Goal: Task Accomplishment & Management: Manage account settings

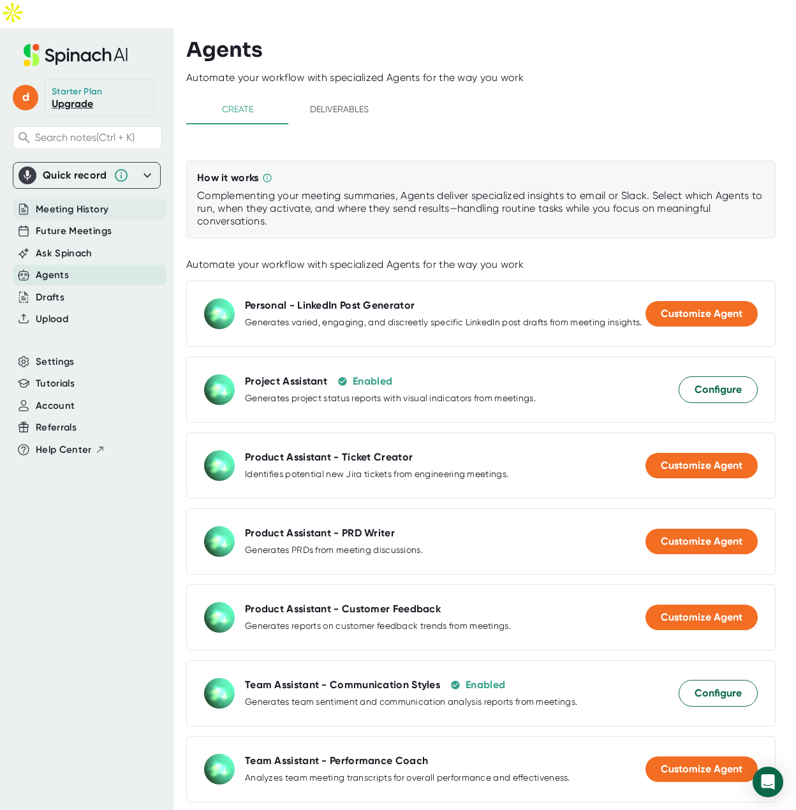
click at [84, 202] on span "Meeting History" at bounding box center [72, 209] width 73 height 15
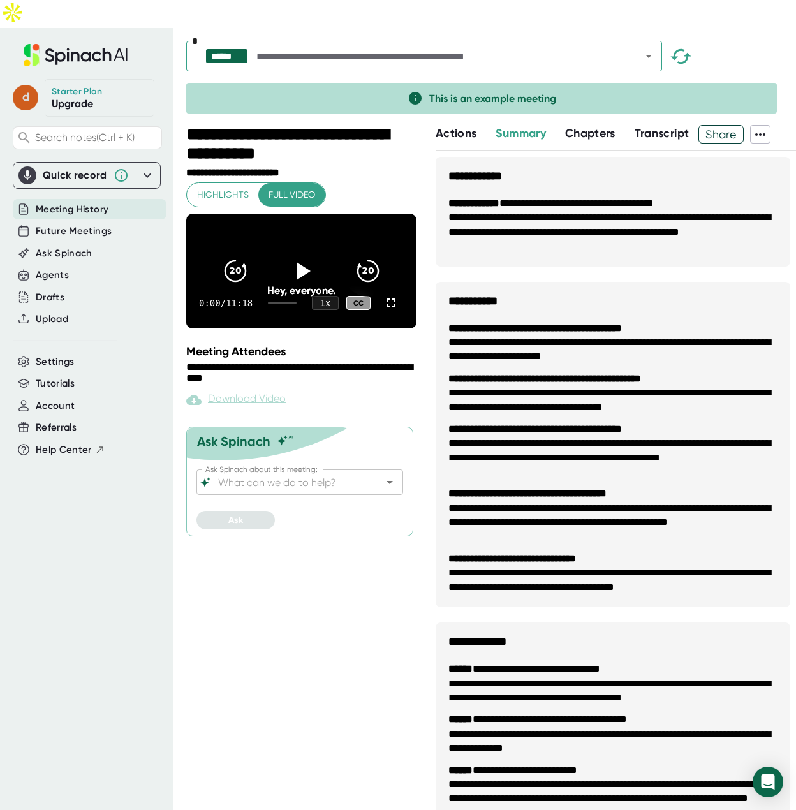
click at [17, 85] on span "d" at bounding box center [26, 98] width 26 height 26
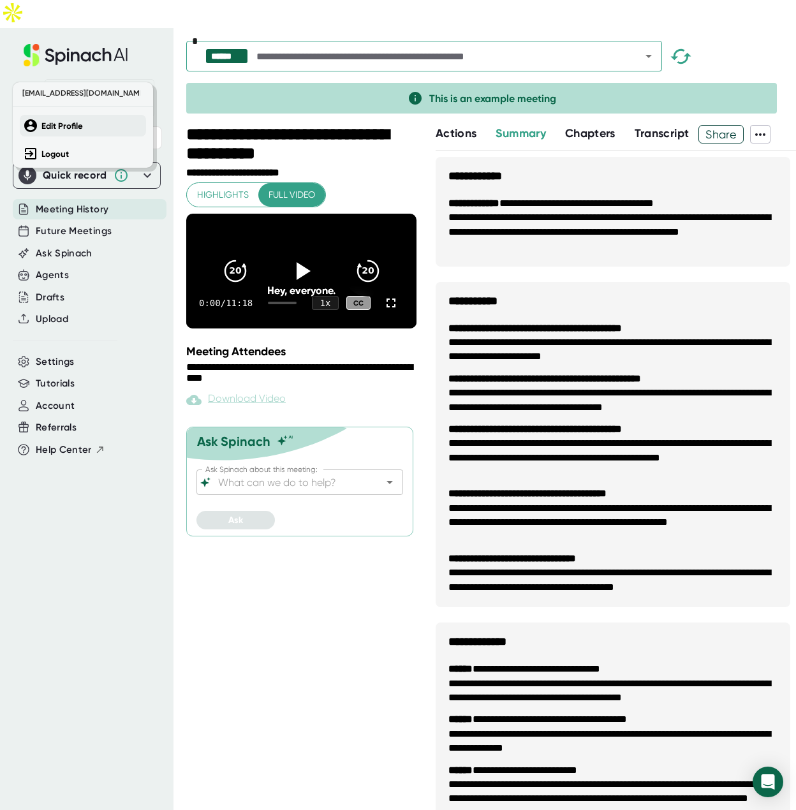
click at [67, 131] on button "Edit Profile" at bounding box center [83, 126] width 126 height 22
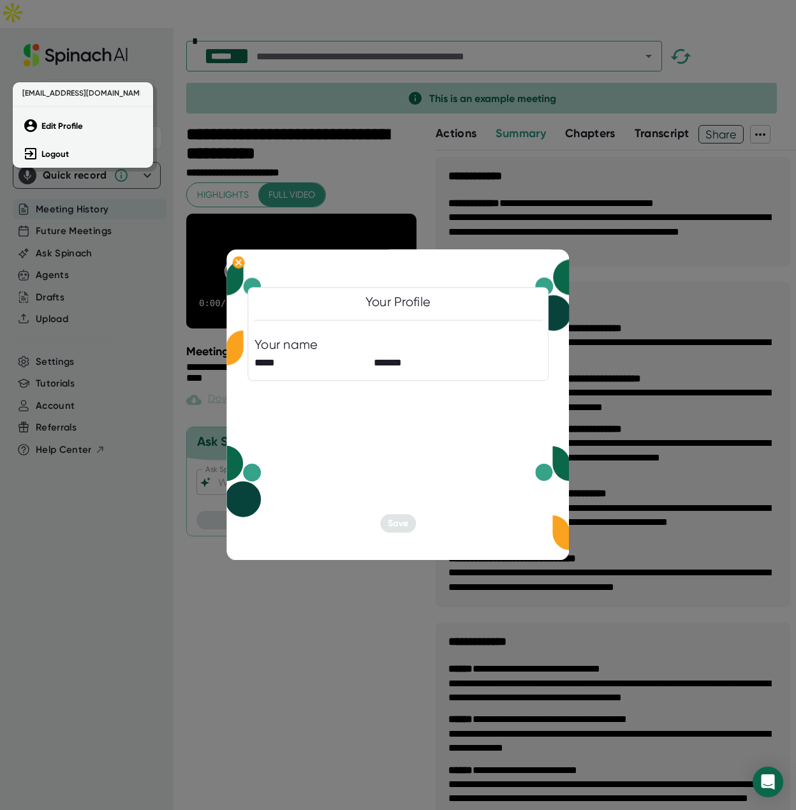
click at [372, 364] on div at bounding box center [398, 405] width 796 height 810
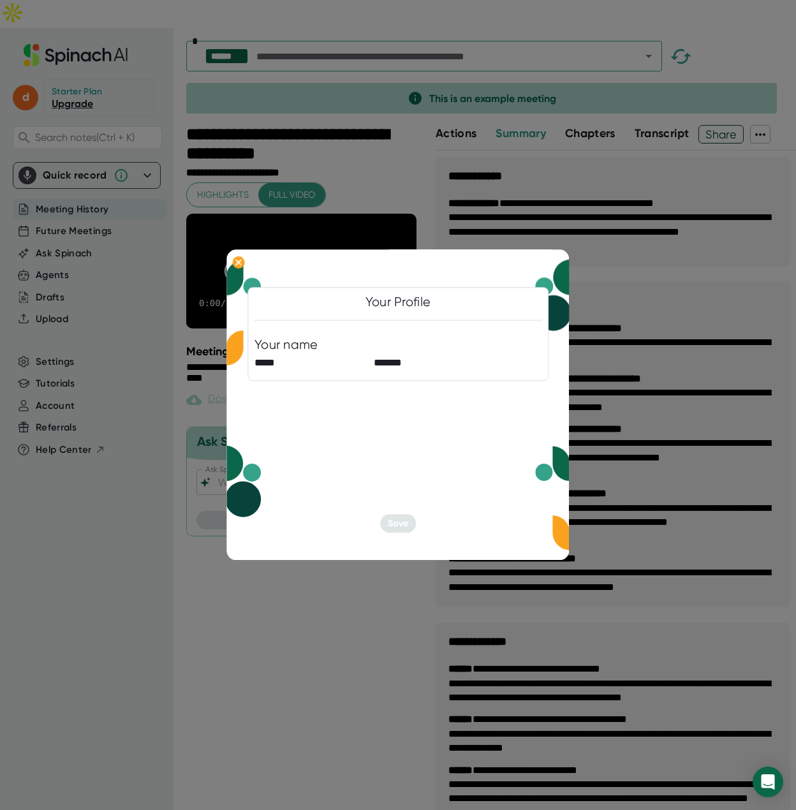
click at [291, 330] on div "Your Profile Your name ***** *******" at bounding box center [397, 334] width 301 height 94
click at [293, 352] on div "Your name" at bounding box center [286, 345] width 64 height 16
click at [281, 358] on input "*****" at bounding box center [310, 363] width 113 height 20
click at [237, 265] on ellipse at bounding box center [238, 262] width 12 height 13
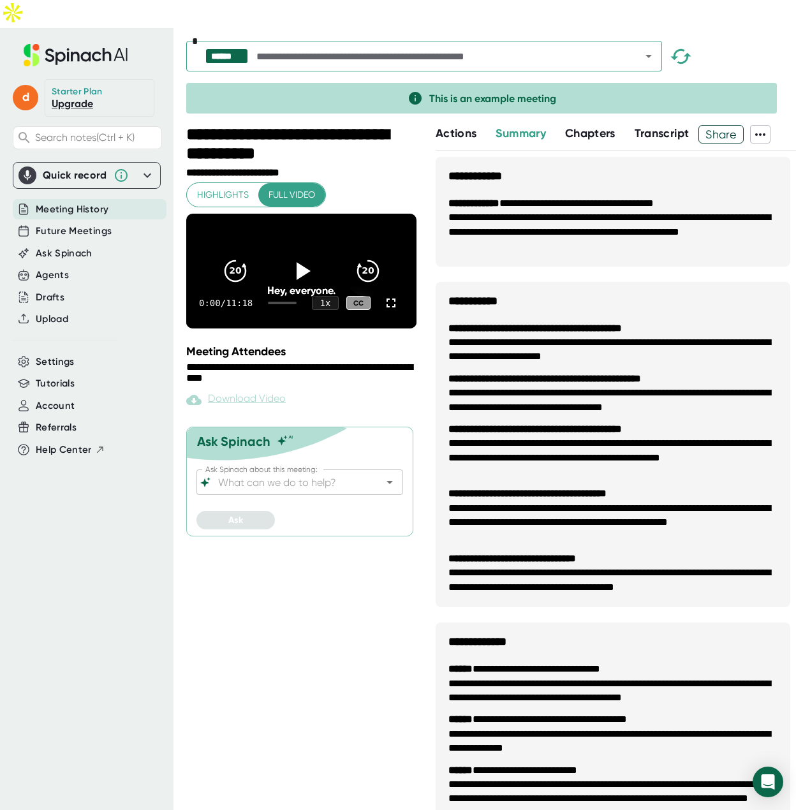
click at [108, 166] on div "Quick record" at bounding box center [86, 175] width 136 height 18
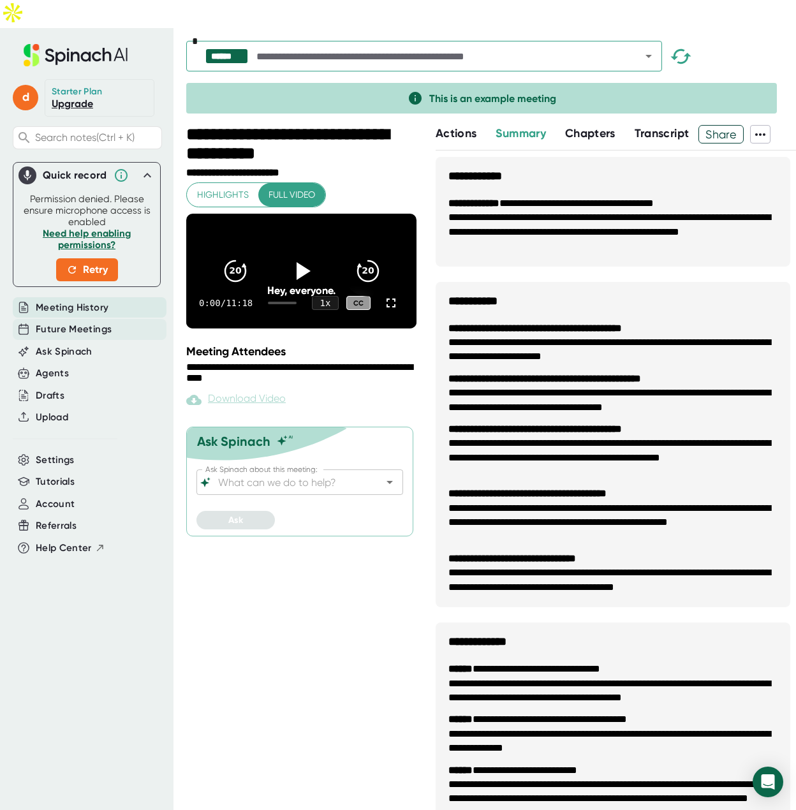
click at [77, 322] on span "Future Meetings" at bounding box center [74, 329] width 76 height 15
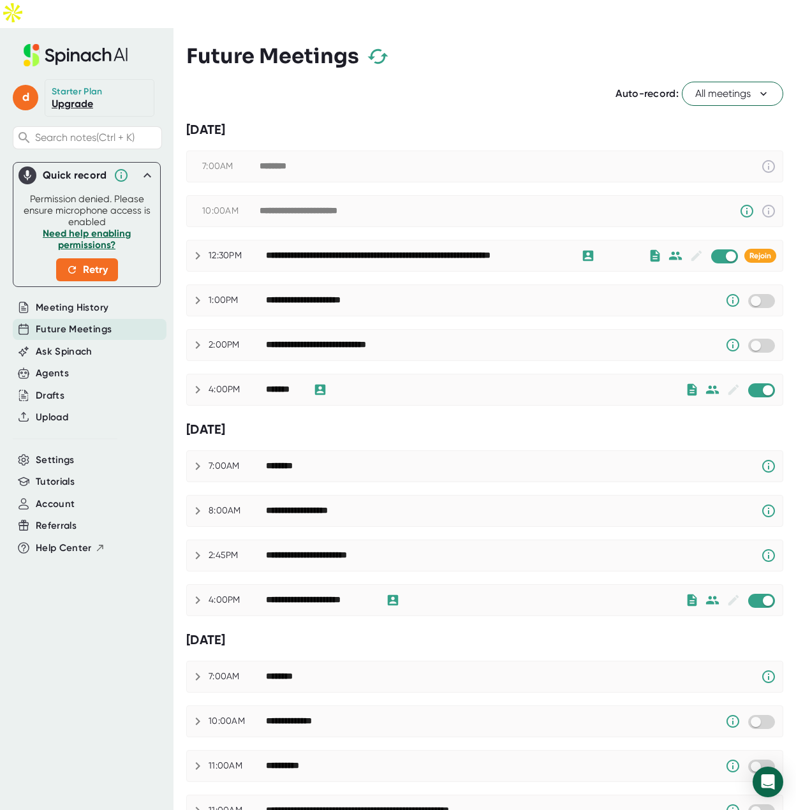
click at [744, 86] on span "All meetings" at bounding box center [732, 93] width 75 height 15
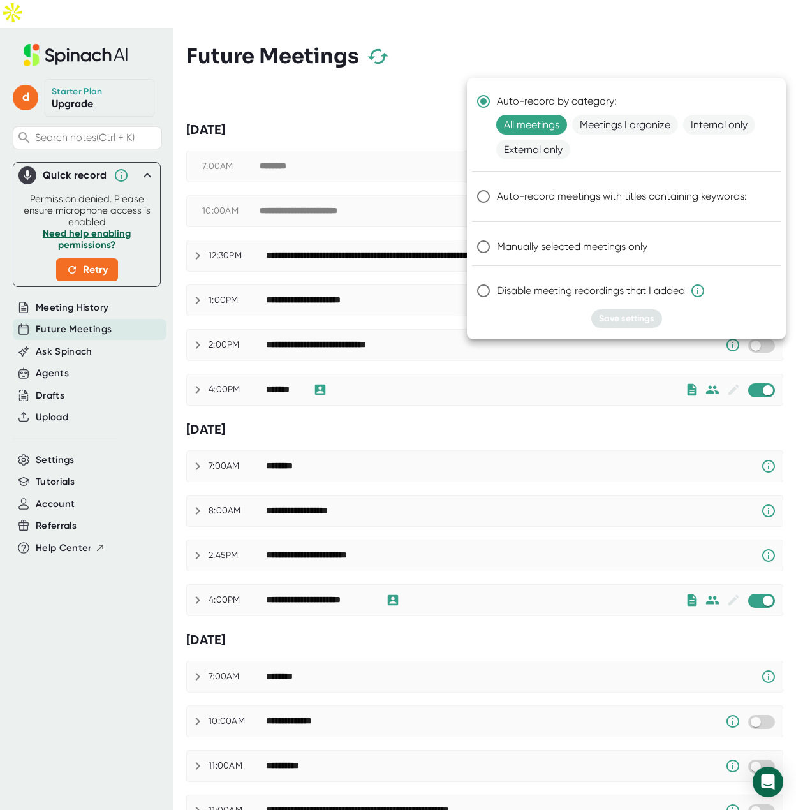
drag, startPoint x: 488, startPoint y: 293, endPoint x: 487, endPoint y: 281, distance: 12.2
click at [487, 281] on input "Disable meeting recordings that I added" at bounding box center [483, 290] width 27 height 27
radio input "true"
click at [485, 249] on input "Manually selected meetings only" at bounding box center [483, 246] width 27 height 27
radio input "true"
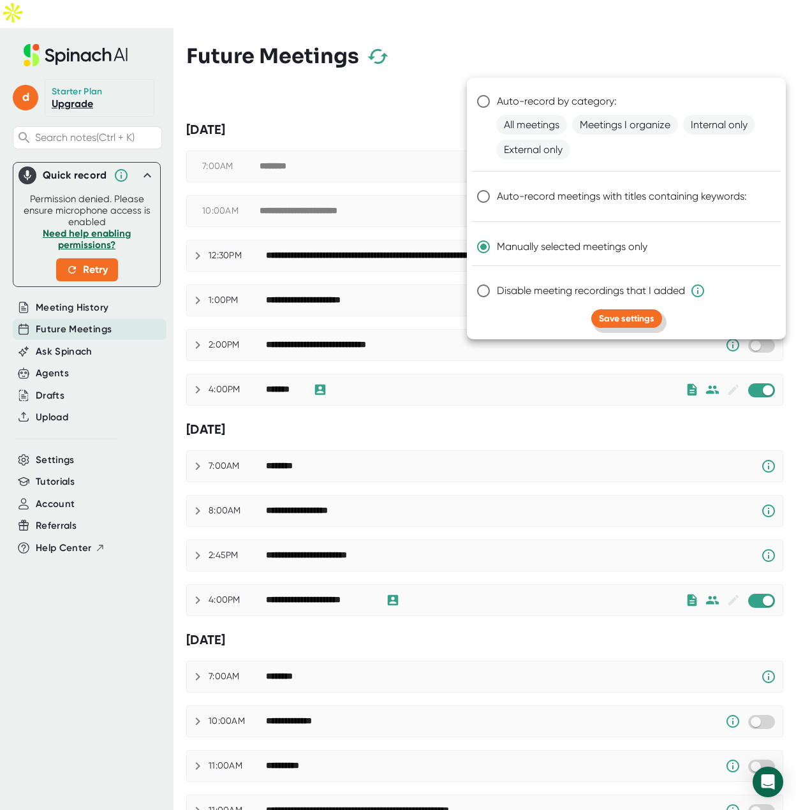
click at [632, 316] on span "Save settings" at bounding box center [626, 318] width 55 height 11
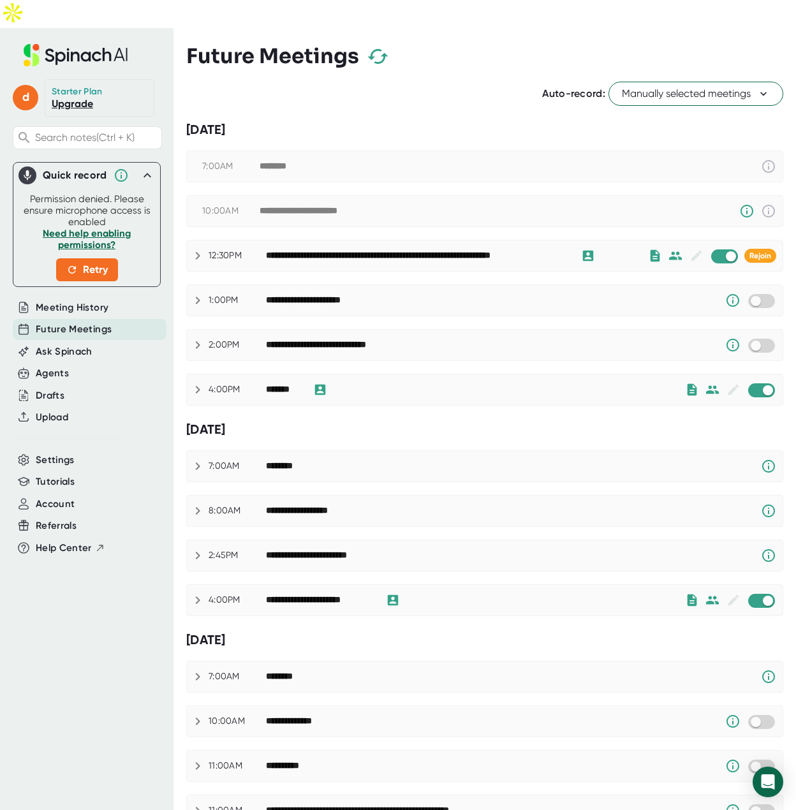
click at [732, 86] on span "Manually selected meetings" at bounding box center [696, 93] width 148 height 15
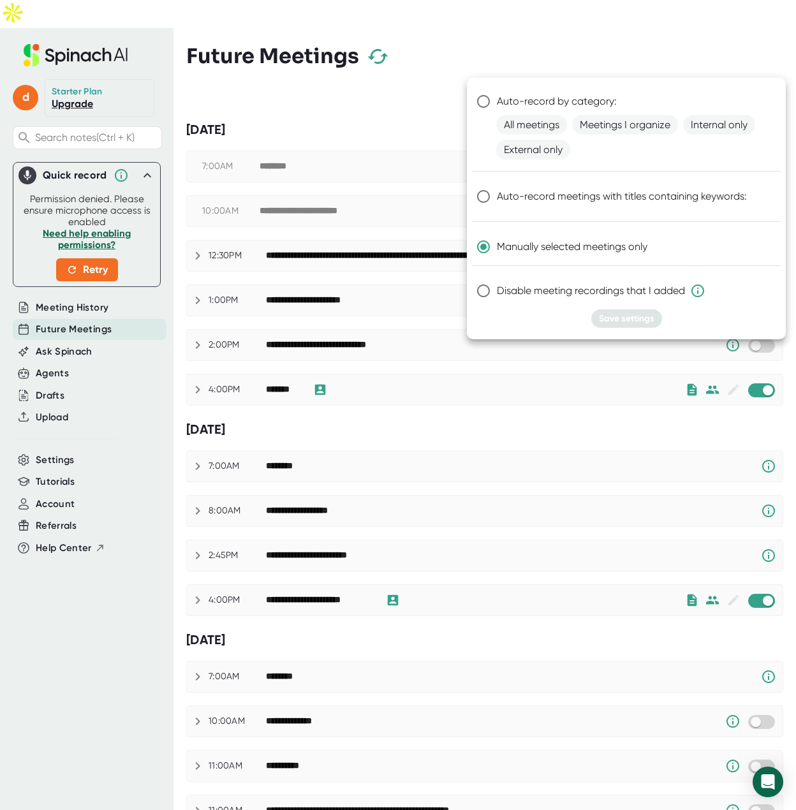
click at [483, 246] on input "Manually selected meetings only" at bounding box center [483, 246] width 27 height 27
click at [695, 289] on icon at bounding box center [697, 290] width 15 height 15
click at [497, 289] on input "Disable meeting recordings that I added" at bounding box center [483, 290] width 27 height 27
radio input "true"
click at [489, 244] on input "Manually selected meetings only" at bounding box center [483, 246] width 27 height 27
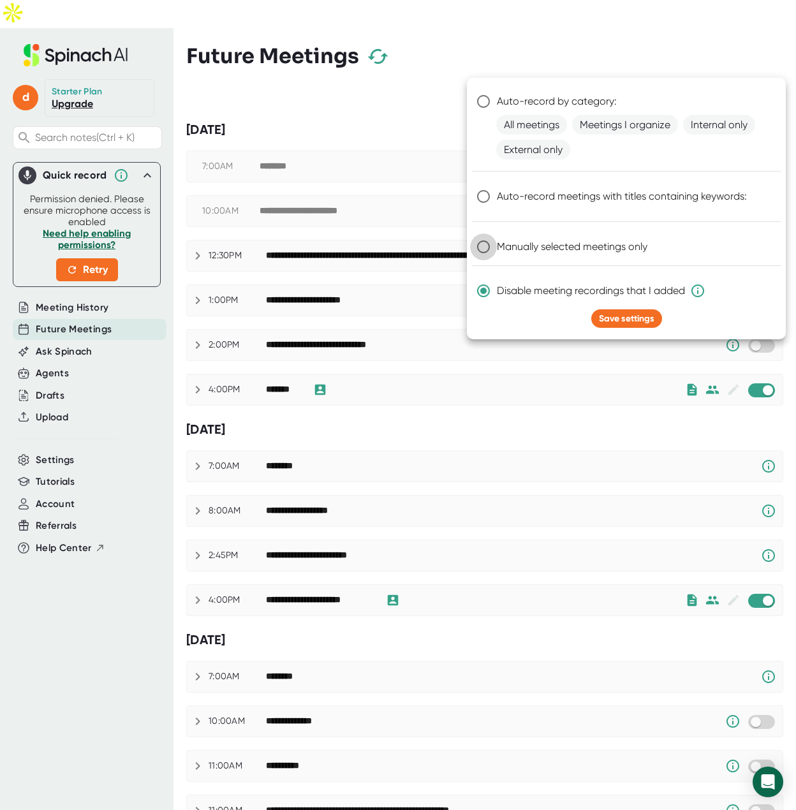
radio input "true"
click at [494, 45] on div at bounding box center [398, 405] width 796 height 810
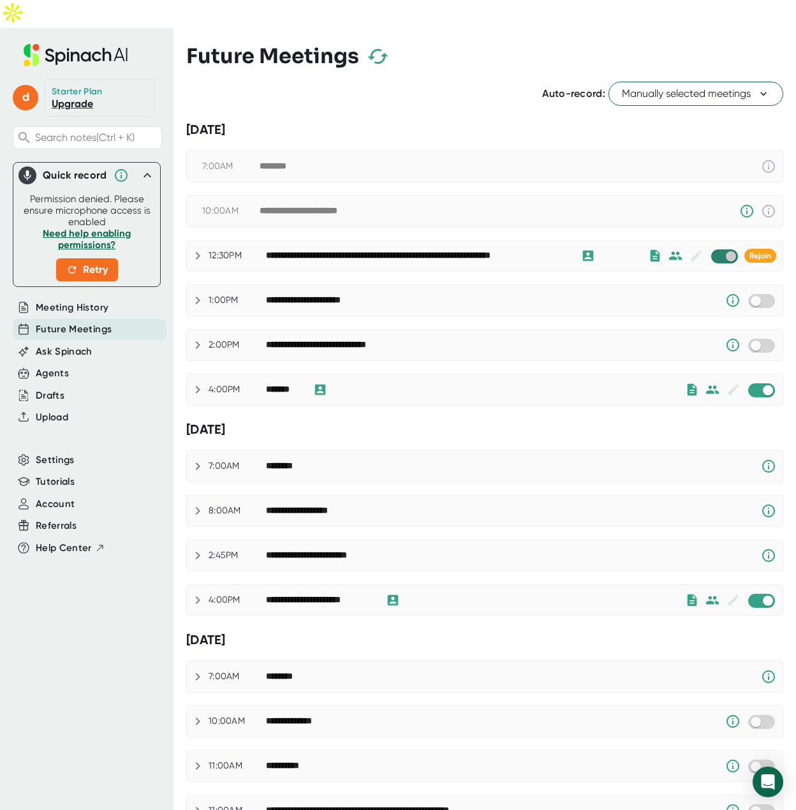
click at [716, 251] on input "checkbox" at bounding box center [730, 256] width 36 height 11
checkbox input "true"
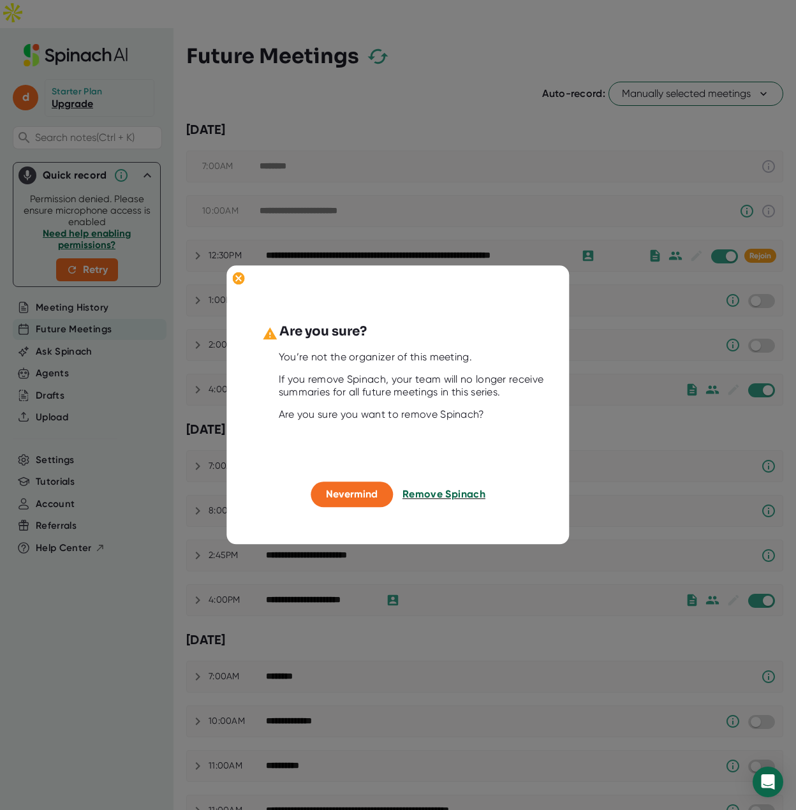
click at [426, 494] on span "Remove Spinach" at bounding box center [443, 494] width 83 height 12
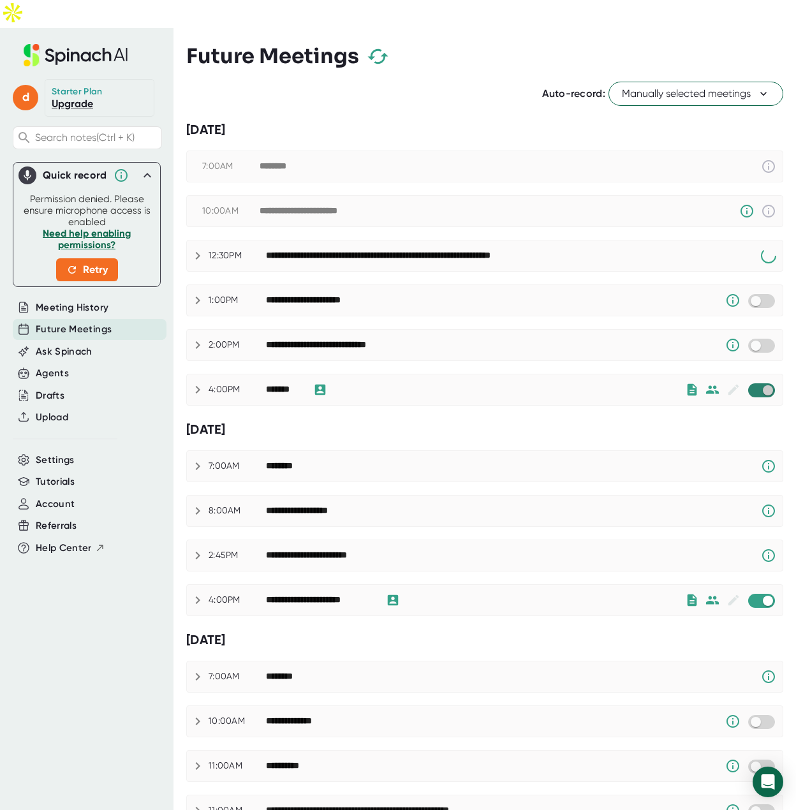
click at [752, 385] on input "checkbox" at bounding box center [767, 390] width 36 height 11
checkbox input "true"
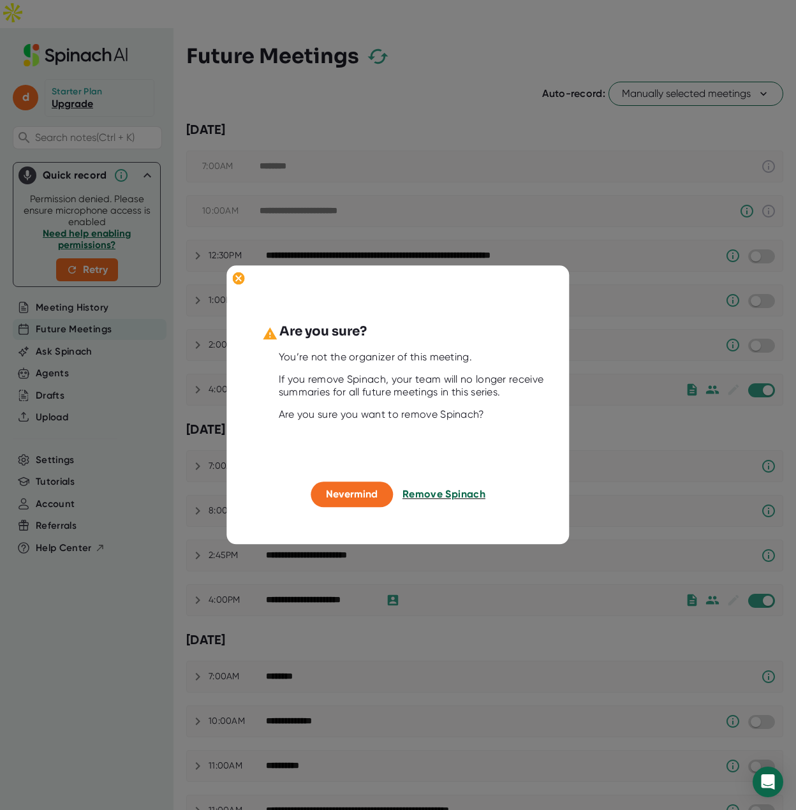
click at [438, 499] on span "Remove Spinach" at bounding box center [443, 494] width 83 height 12
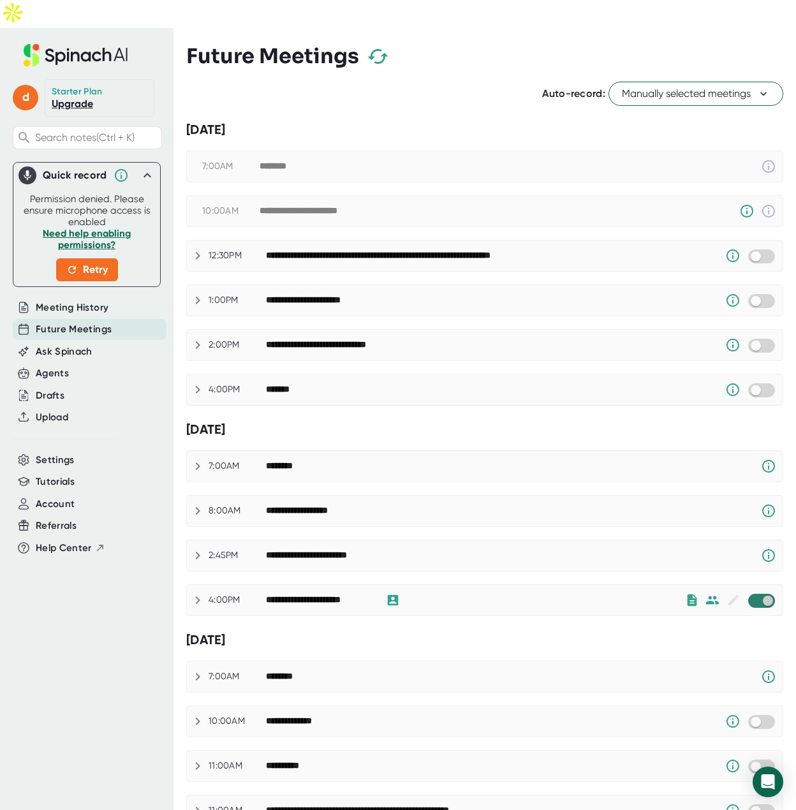
click at [754, 595] on input "checkbox" at bounding box center [767, 600] width 36 height 11
checkbox input "true"
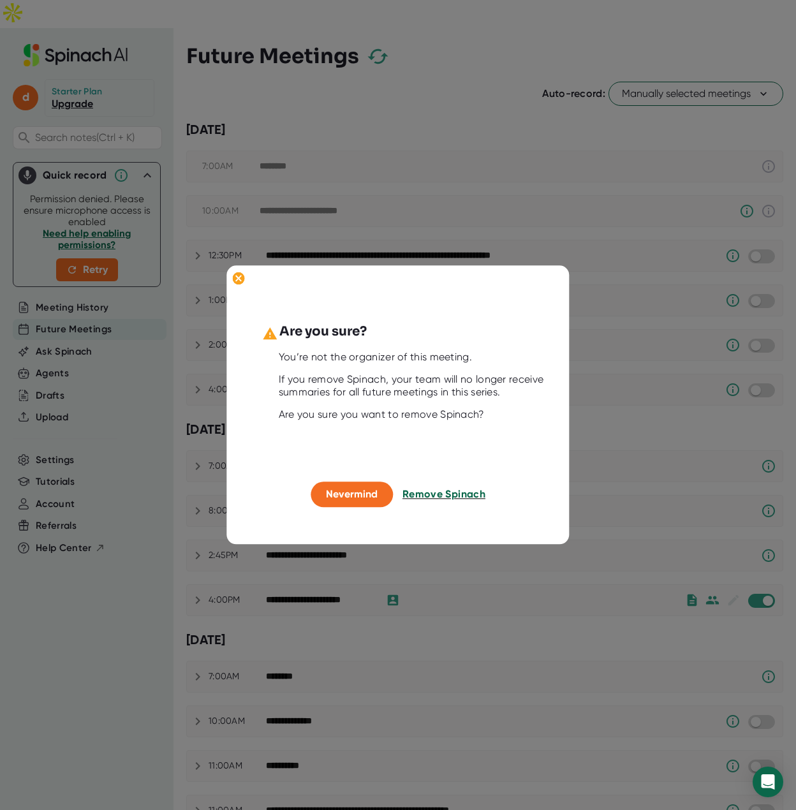
click at [466, 496] on span "Remove Spinach" at bounding box center [443, 494] width 83 height 12
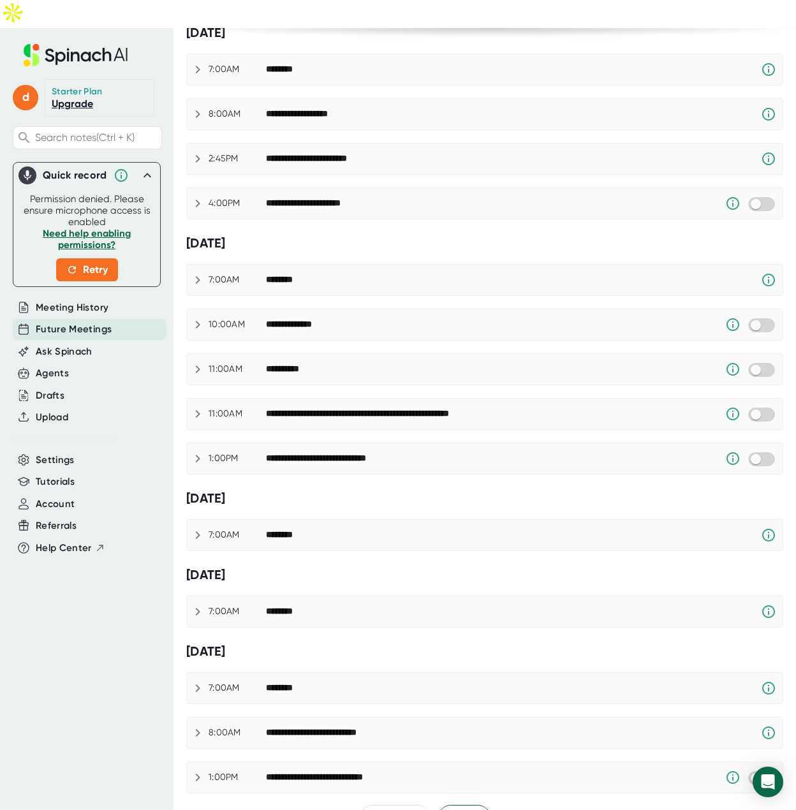
scroll to position [400, 0]
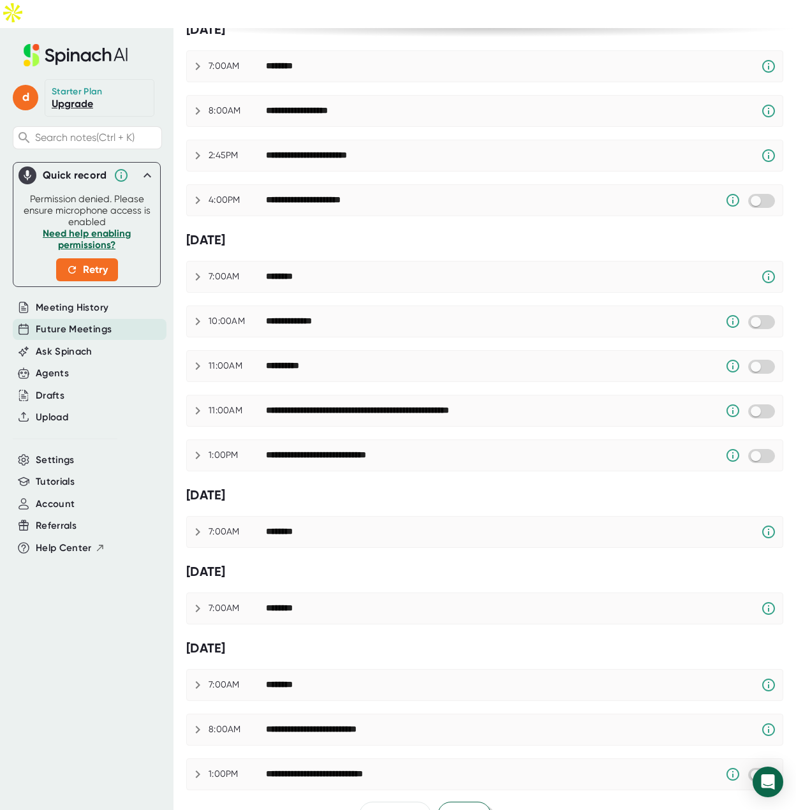
click at [462, 802] on button "Next" at bounding box center [464, 815] width 54 height 27
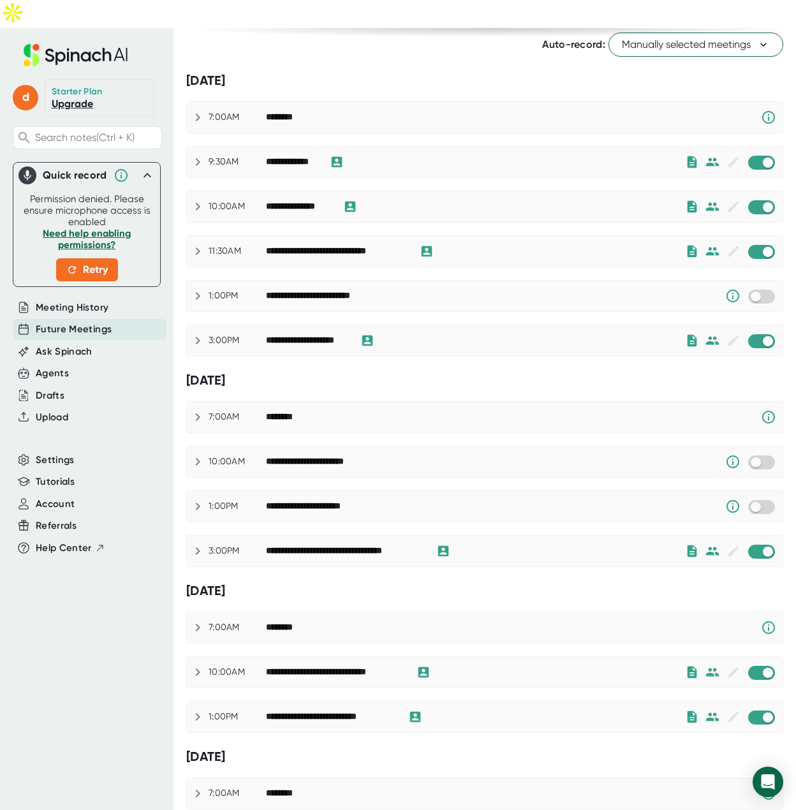
scroll to position [0, 0]
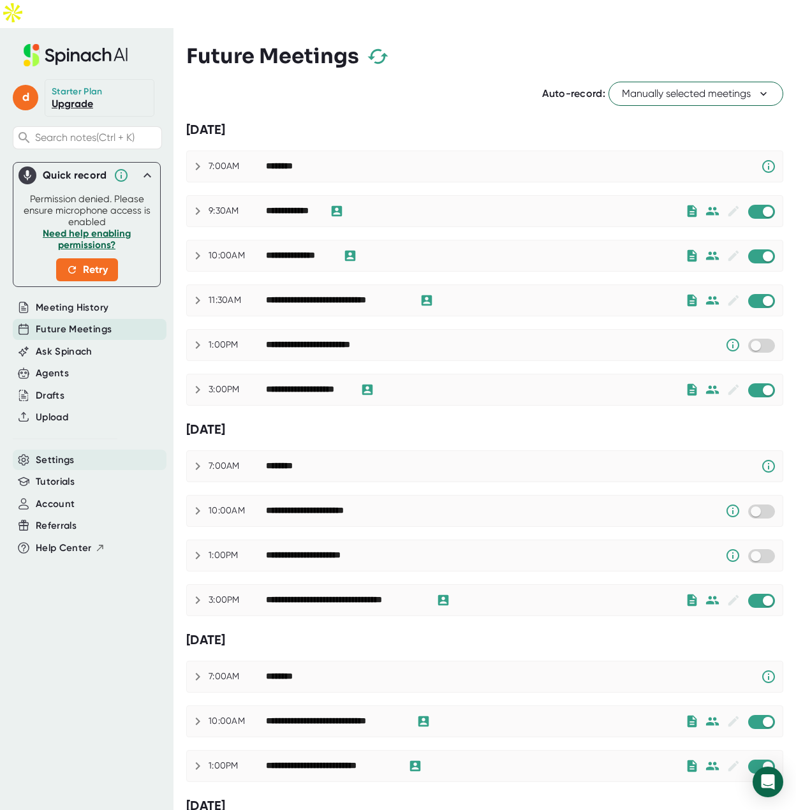
click at [66, 453] on span "Settings" at bounding box center [55, 460] width 39 height 15
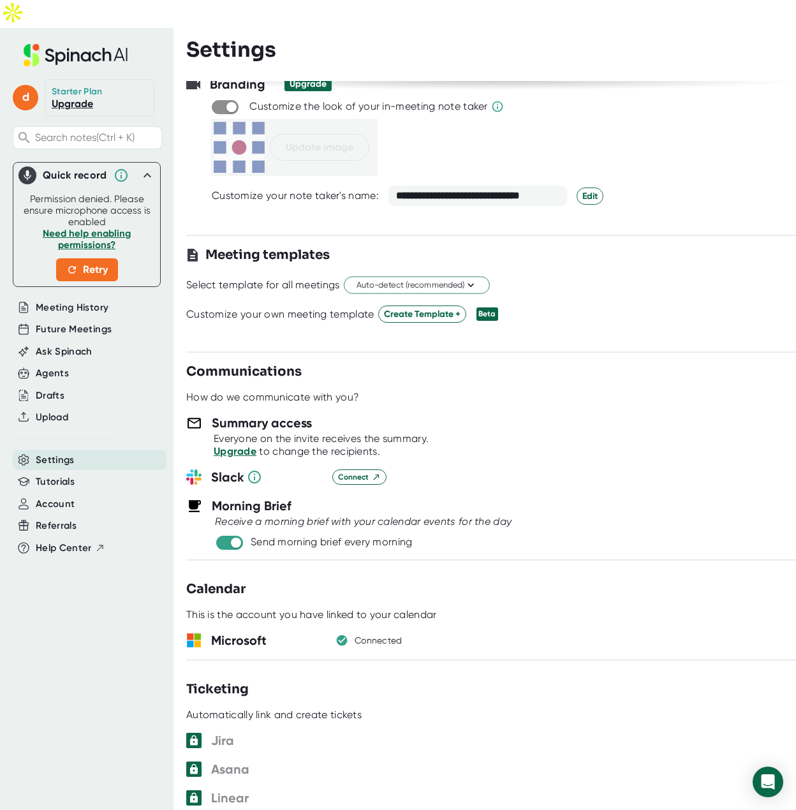
scroll to position [206, 0]
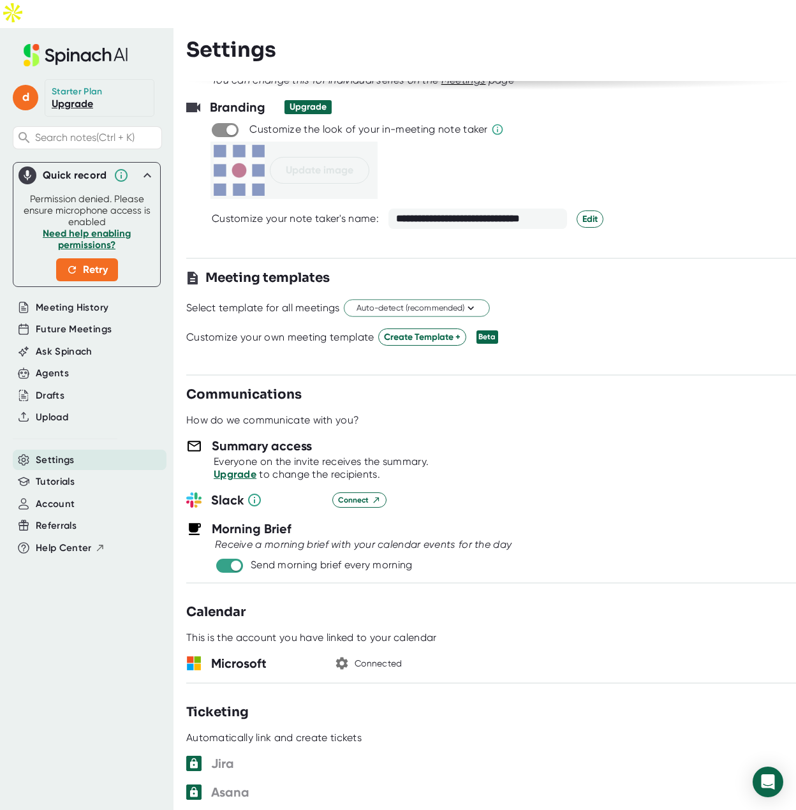
click at [339, 657] on icon "button" at bounding box center [342, 663] width 12 height 12
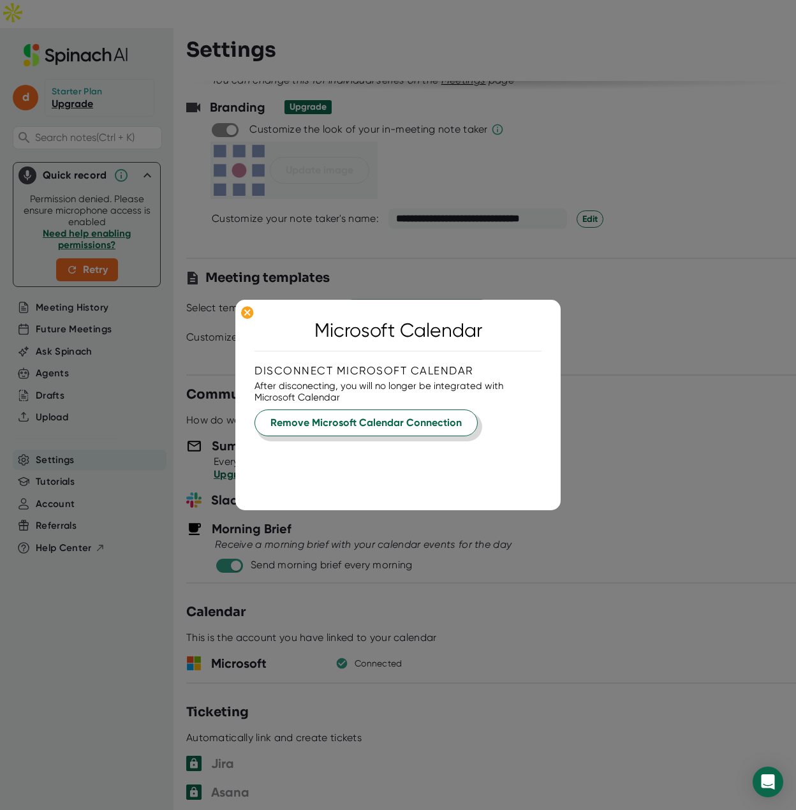
click at [358, 423] on span "Remove Microsoft Calendar Connection" at bounding box center [365, 422] width 191 height 15
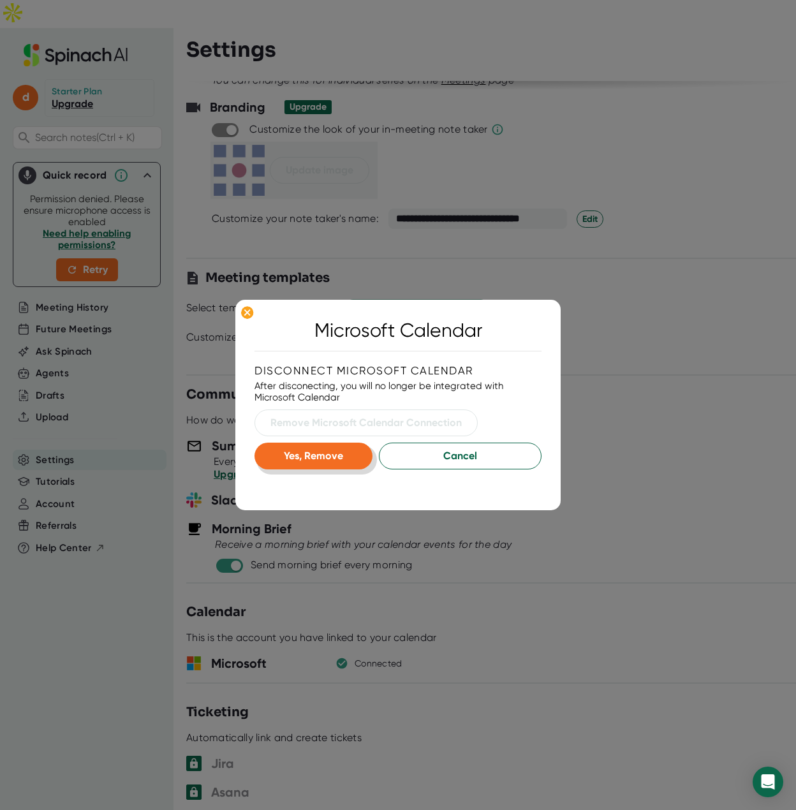
click at [334, 462] on button "Yes, Remove" at bounding box center [313, 456] width 118 height 27
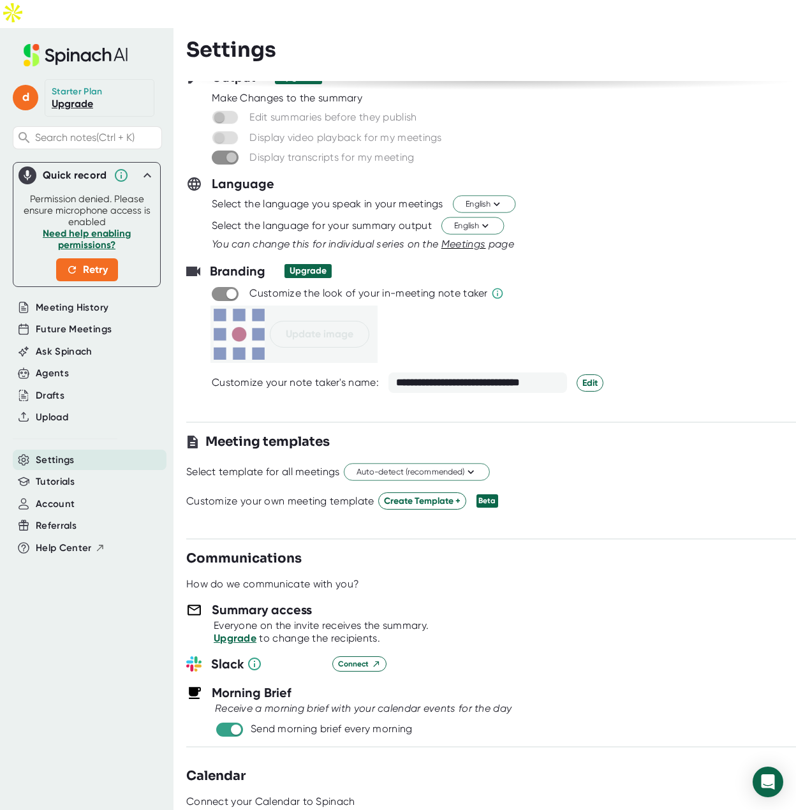
scroll to position [0, 0]
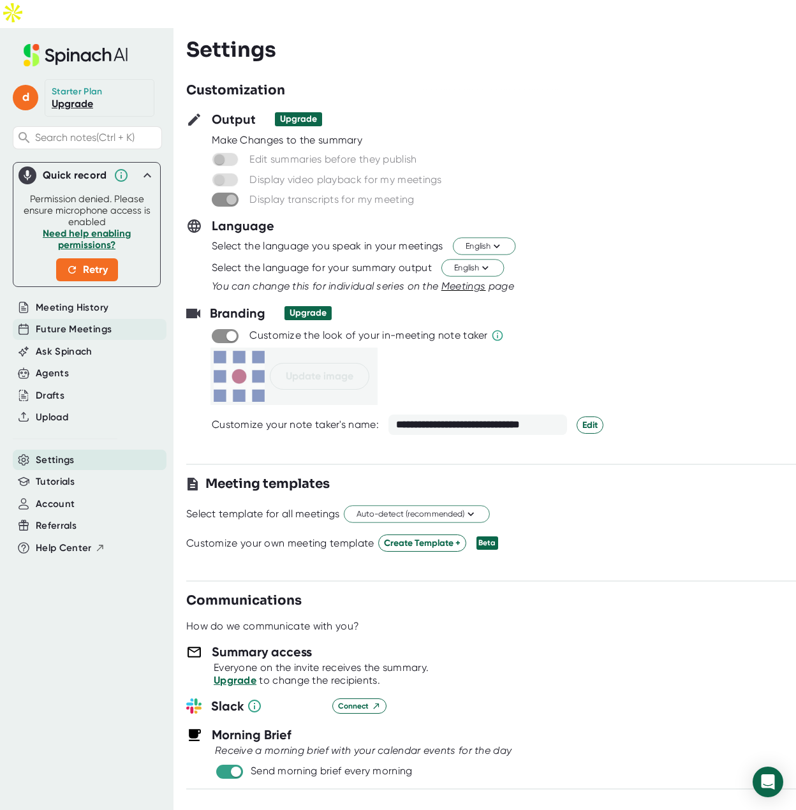
click at [75, 322] on span "Future Meetings" at bounding box center [74, 329] width 76 height 15
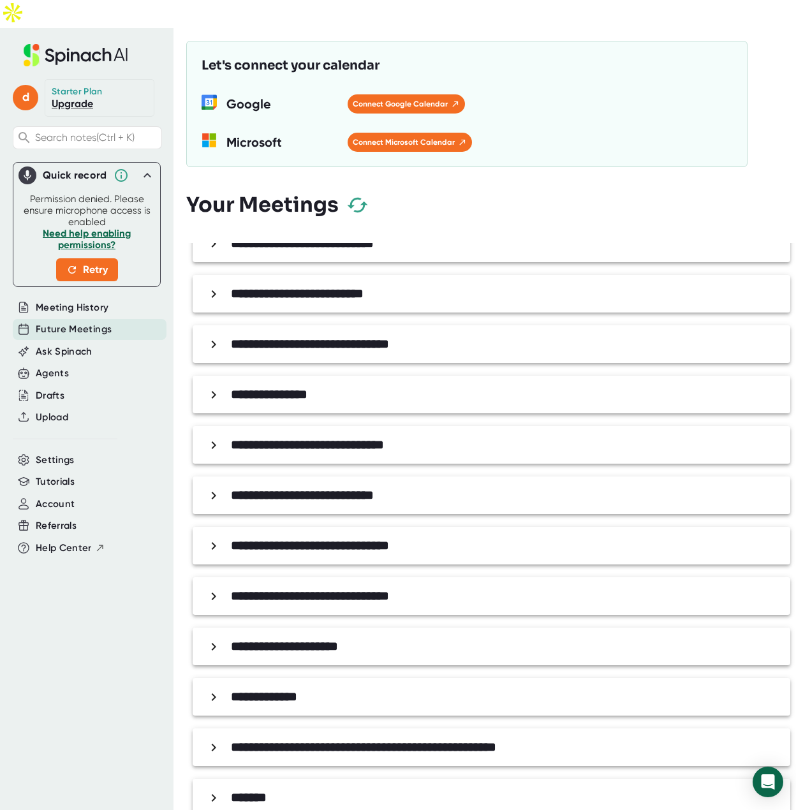
scroll to position [574, 0]
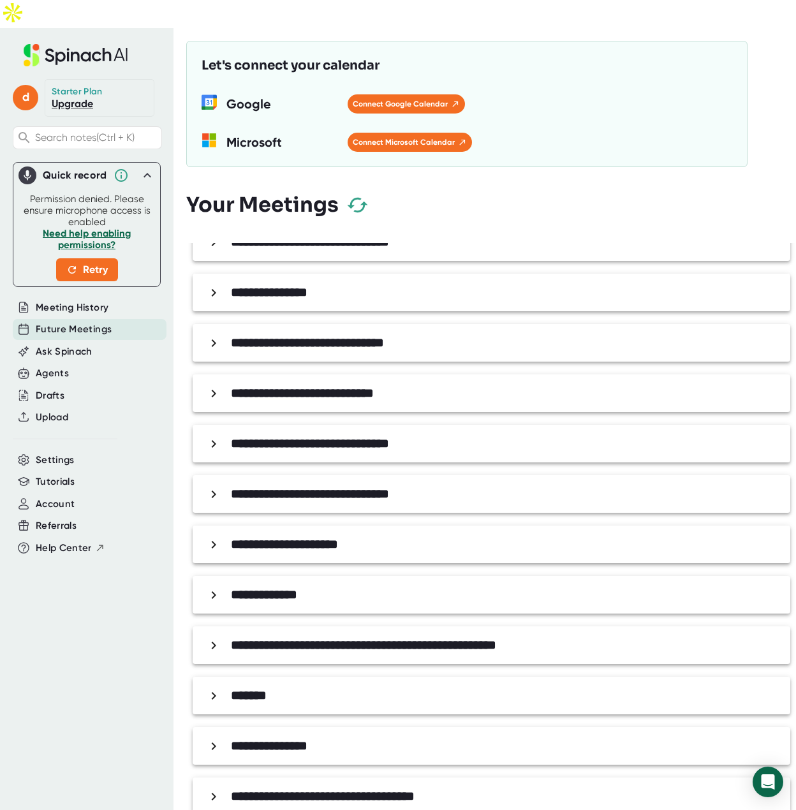
click at [313, 437] on div "**********" at bounding box center [491, 540] width 610 height 595
click at [319, 437] on b "**********" at bounding box center [310, 443] width 158 height 13
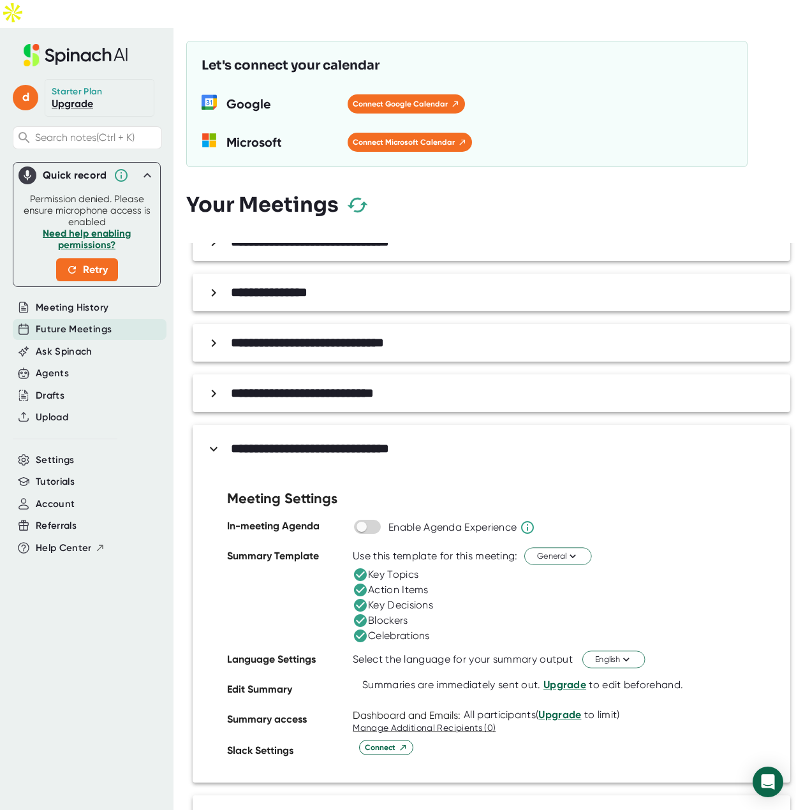
click at [319, 442] on b "**********" at bounding box center [310, 448] width 158 height 13
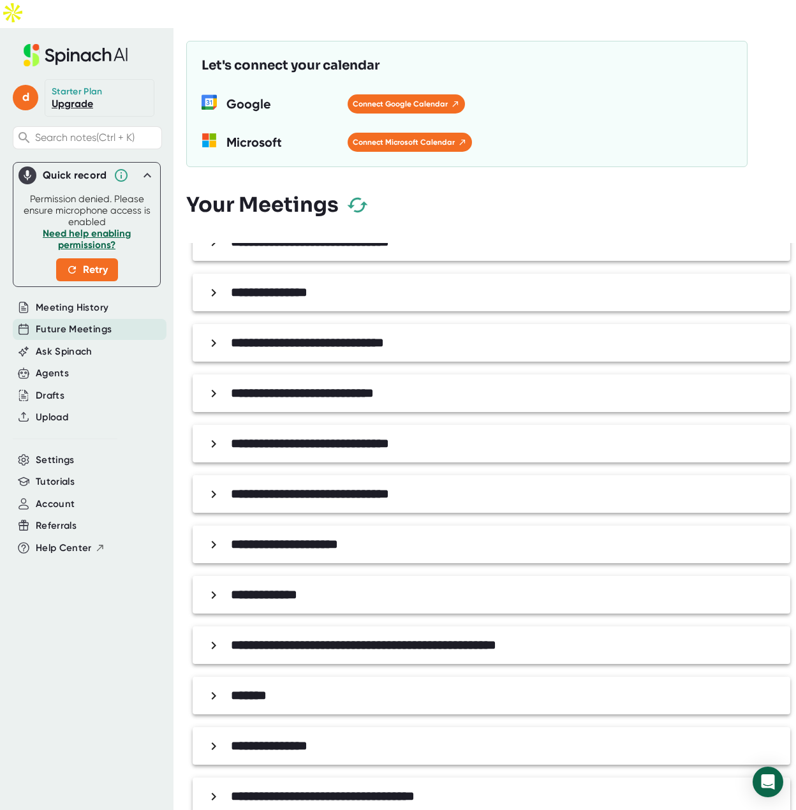
click at [319, 437] on b "**********" at bounding box center [310, 443] width 158 height 13
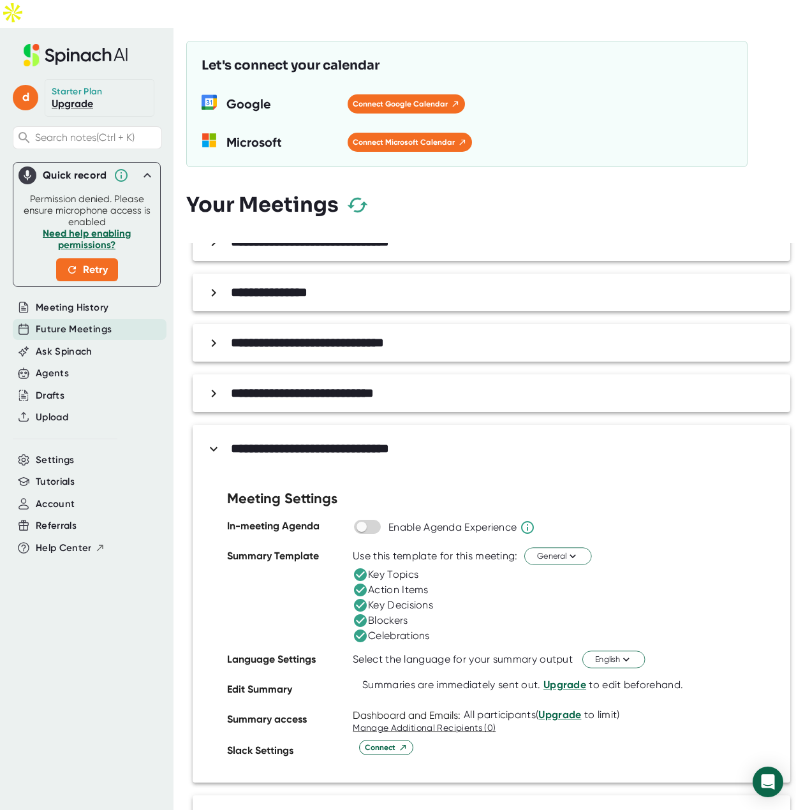
click at [319, 442] on b "**********" at bounding box center [310, 448] width 158 height 13
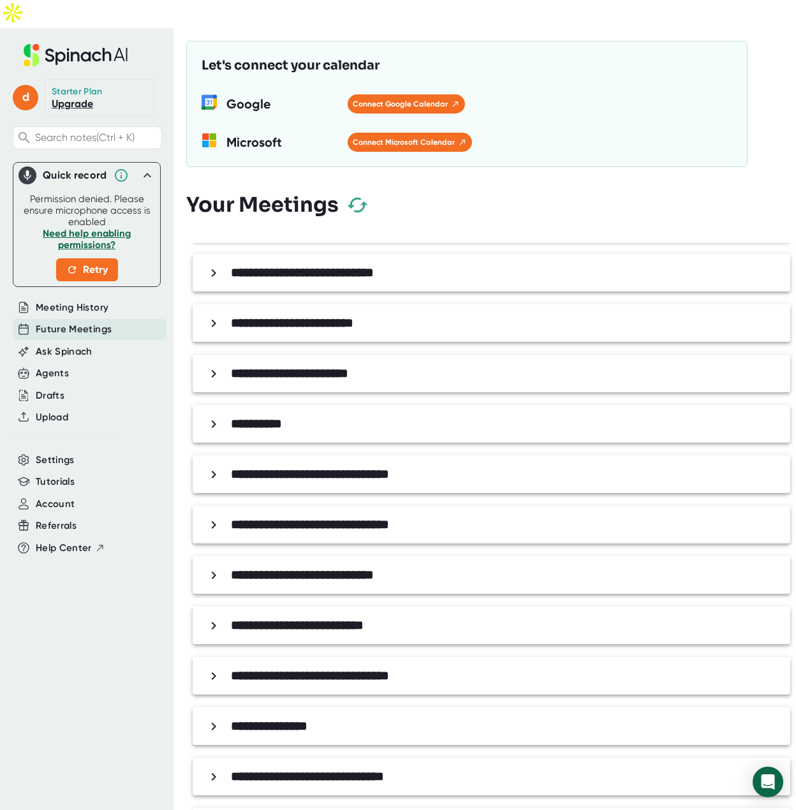
scroll to position [0, 0]
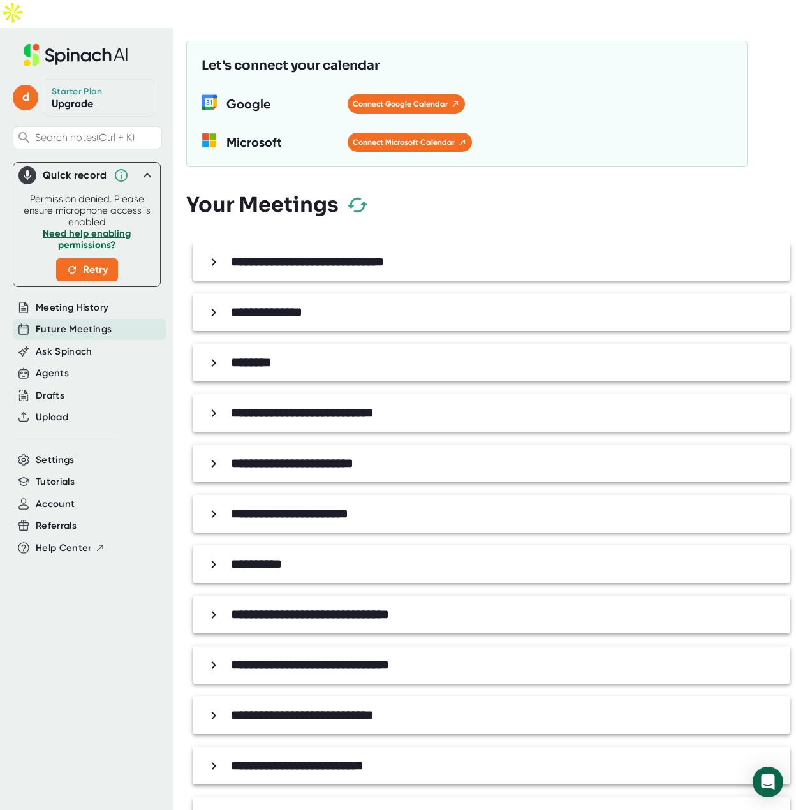
click at [332, 251] on div "**********" at bounding box center [494, 262] width 583 height 22
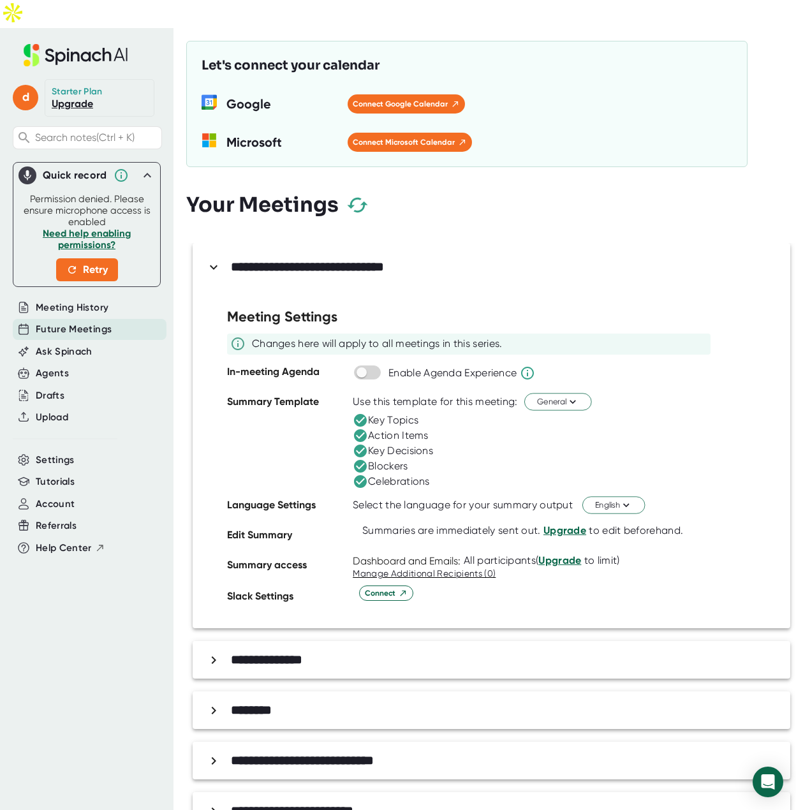
click at [332, 260] on b "**********" at bounding box center [307, 266] width 153 height 13
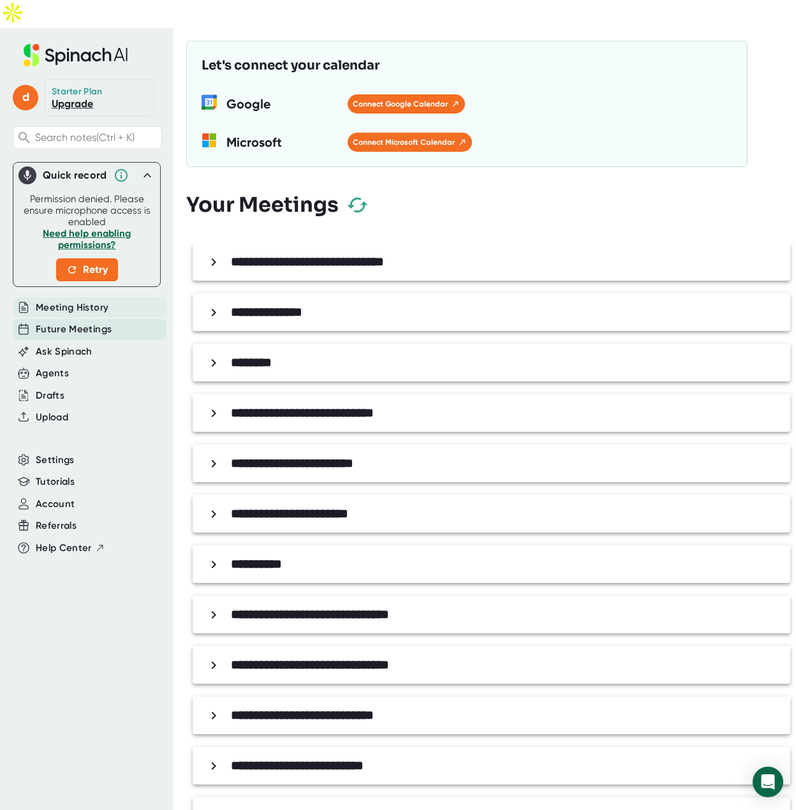
click at [83, 300] on span "Meeting History" at bounding box center [72, 307] width 73 height 15
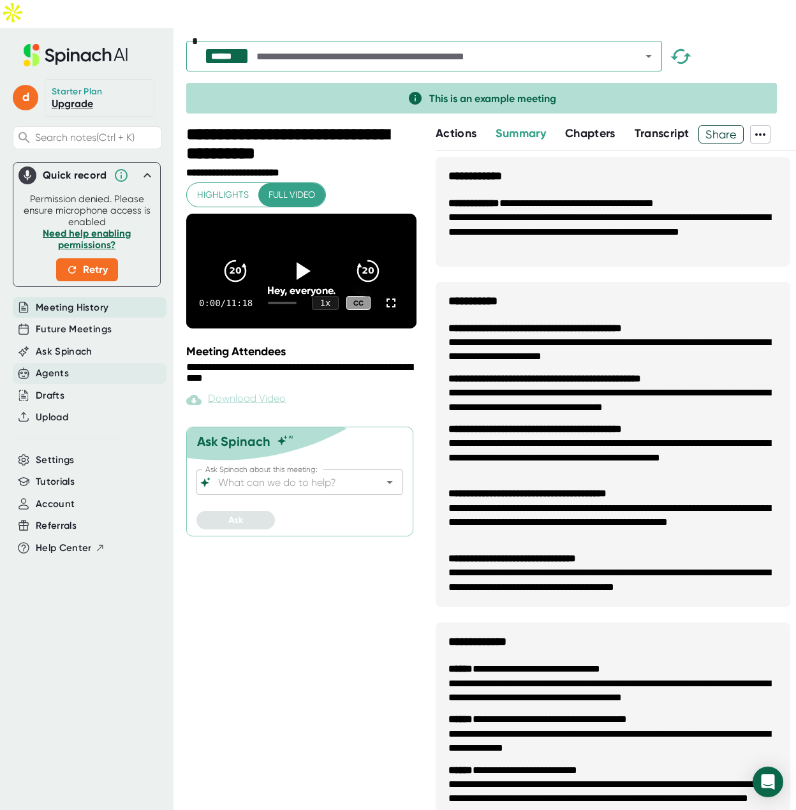
click at [71, 363] on div "Agents" at bounding box center [90, 373] width 154 height 21
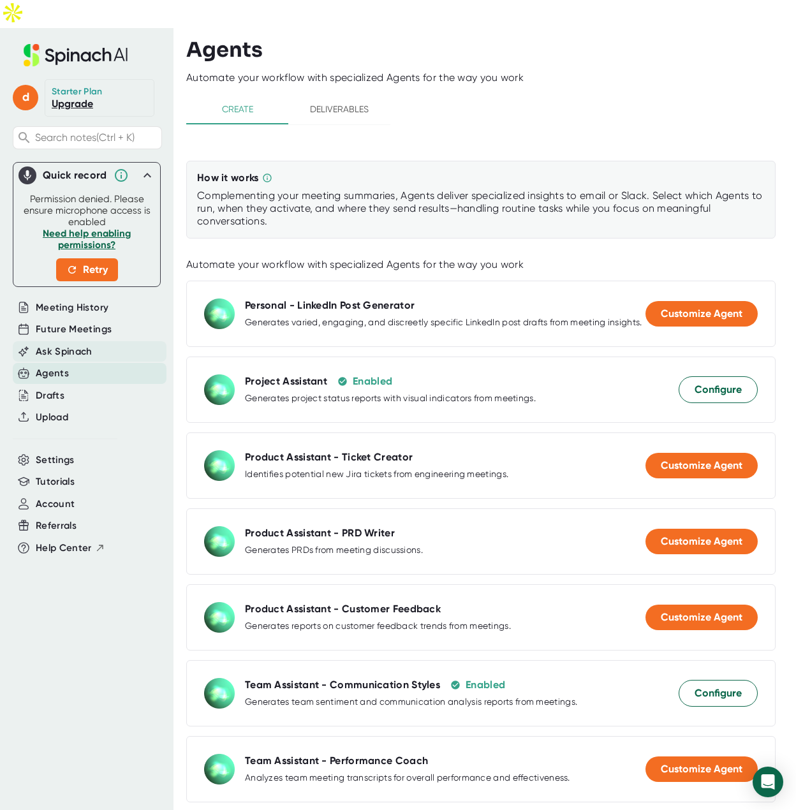
click at [78, 344] on span "Ask Spinach" at bounding box center [64, 351] width 57 height 15
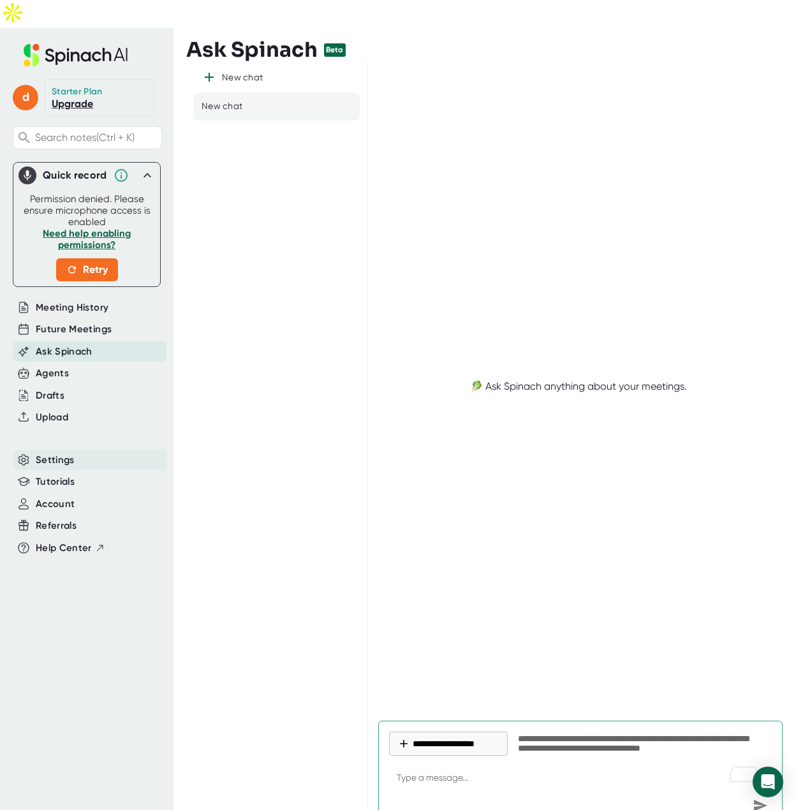
type textarea "x"
click at [55, 453] on span "Settings" at bounding box center [55, 460] width 39 height 15
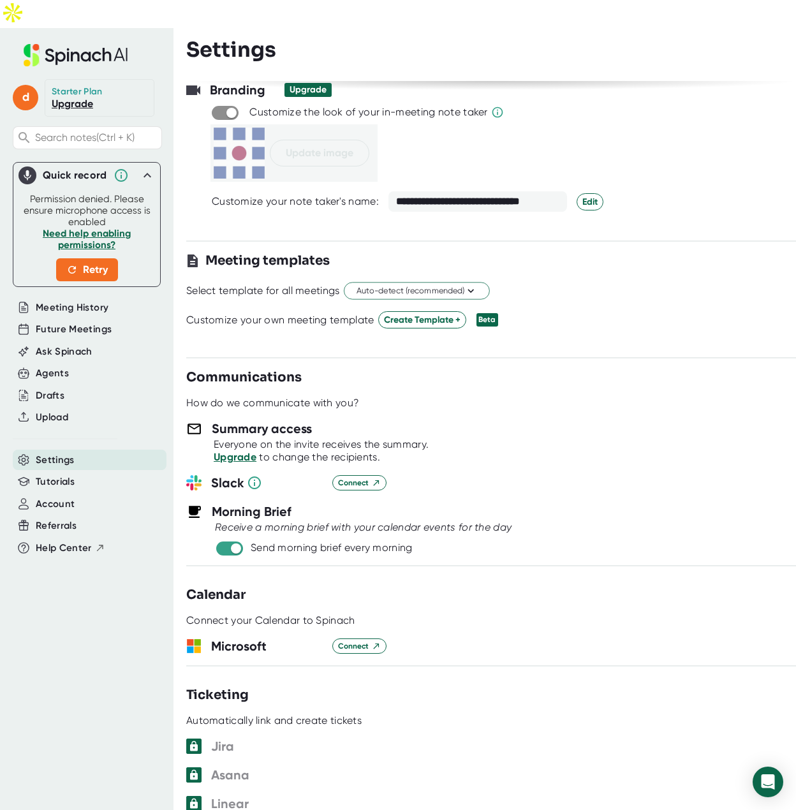
scroll to position [255, 0]
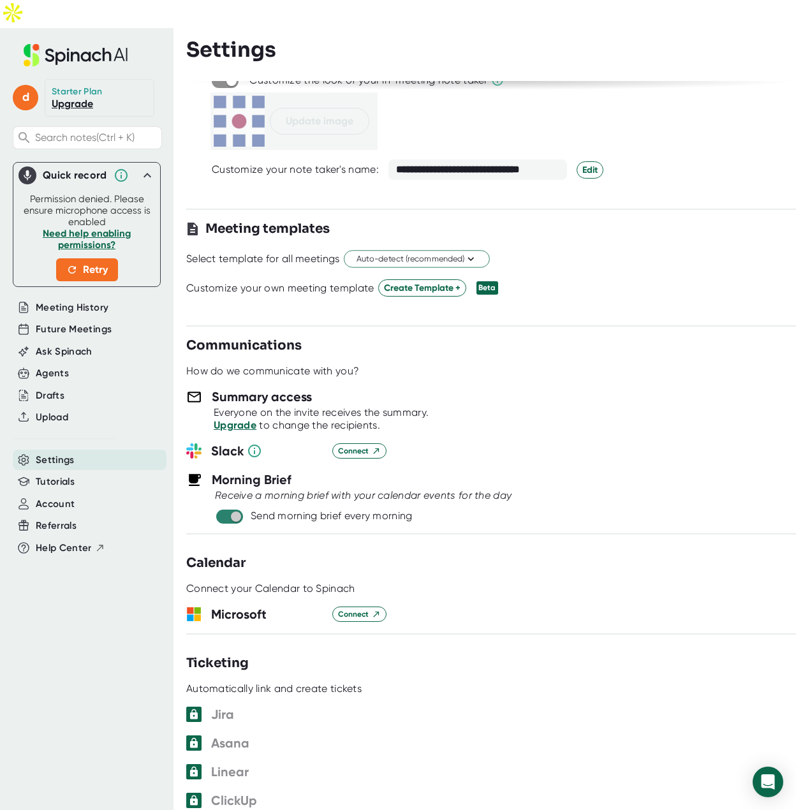
click at [234, 511] on input "checkbox" at bounding box center [235, 516] width 36 height 11
checkbox input "false"
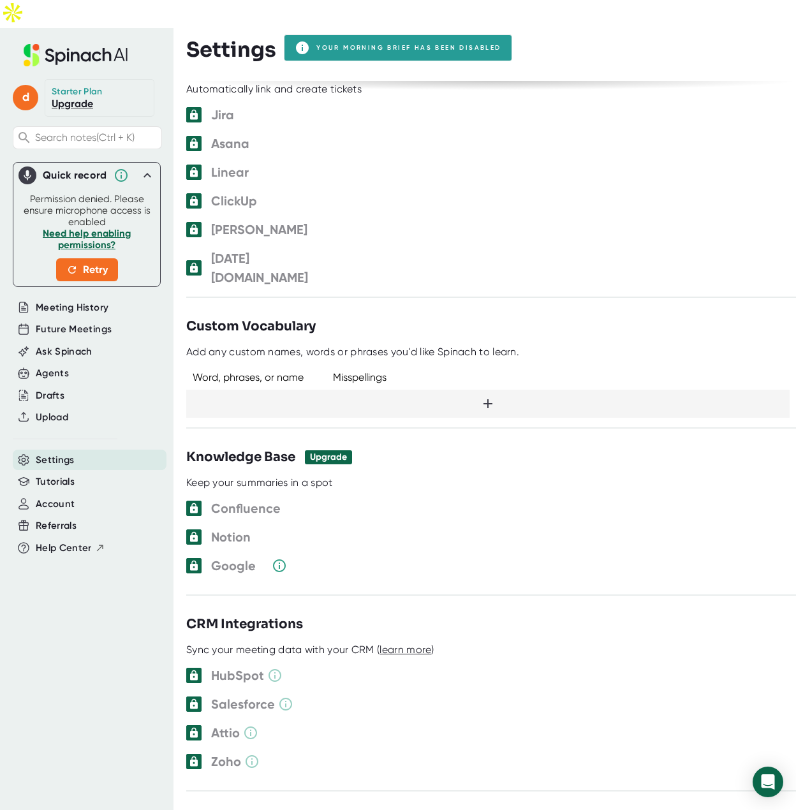
scroll to position [844, 0]
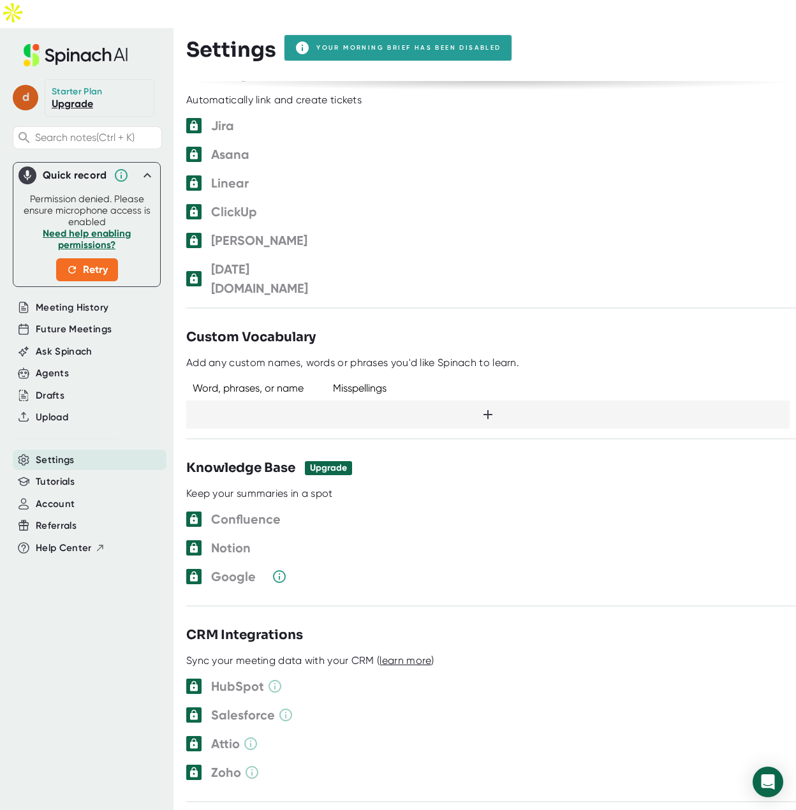
click at [30, 85] on span "d" at bounding box center [26, 98] width 26 height 26
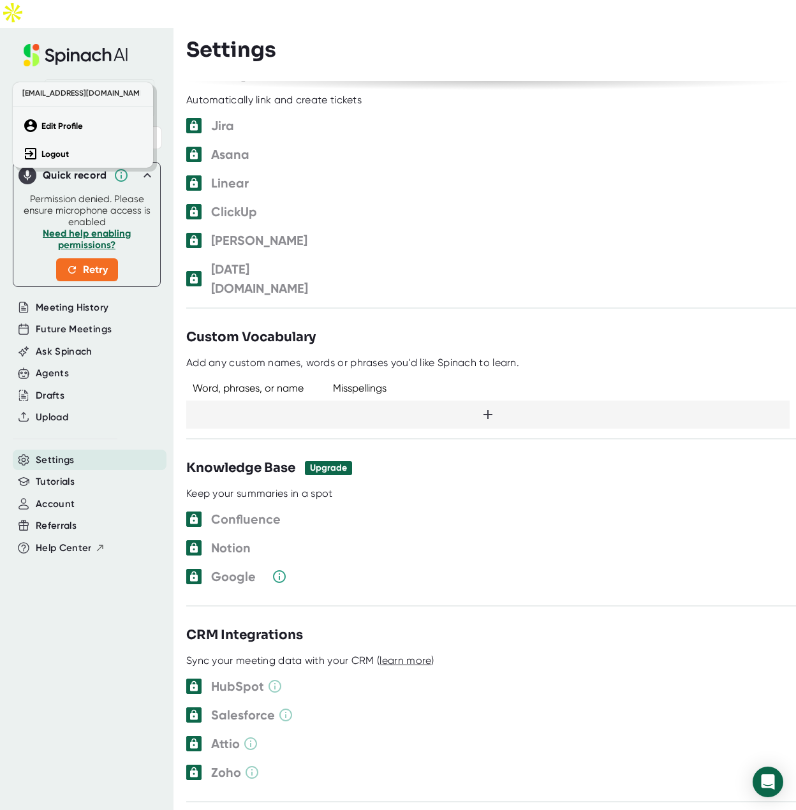
click at [30, 71] on div at bounding box center [398, 405] width 796 height 810
